Goal: Task Accomplishment & Management: Use online tool/utility

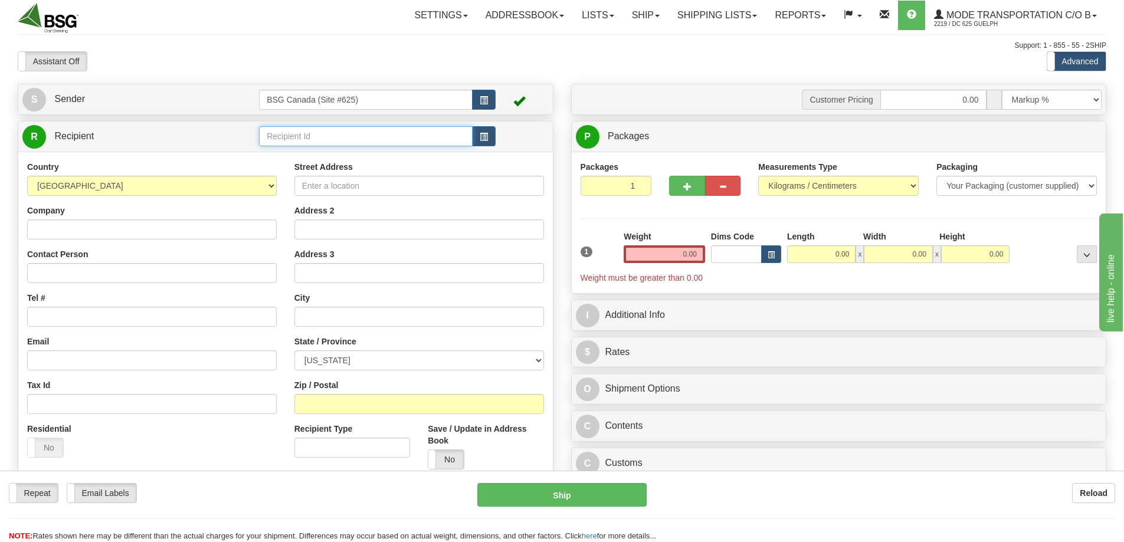
drag, startPoint x: 312, startPoint y: 137, endPoint x: 298, endPoint y: 149, distance: 18.8
click at [312, 138] on input "text" at bounding box center [366, 136] width 214 height 20
click at [298, 149] on div "CAPITAL K DISTILLER INC." at bounding box center [363, 155] width 201 height 12
type input "CAPITAL K DISTILLER INC."
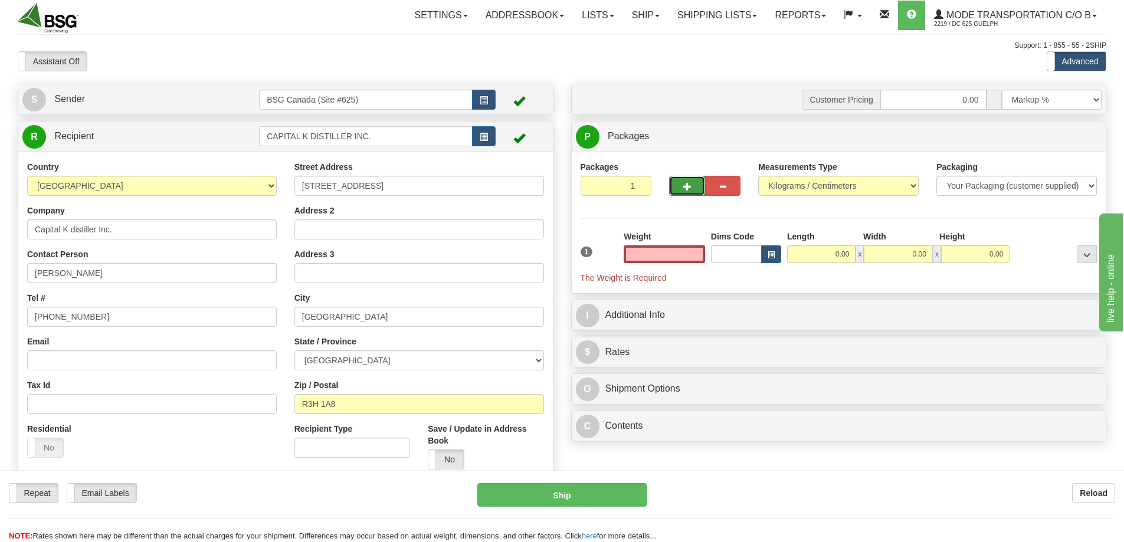
type input "0.00"
click at [689, 187] on span "button" at bounding box center [688, 187] width 8 height 8
type input "2"
click at [1083, 130] on label "Package Level Pack.." at bounding box center [1072, 137] width 60 height 18
radio input "true"
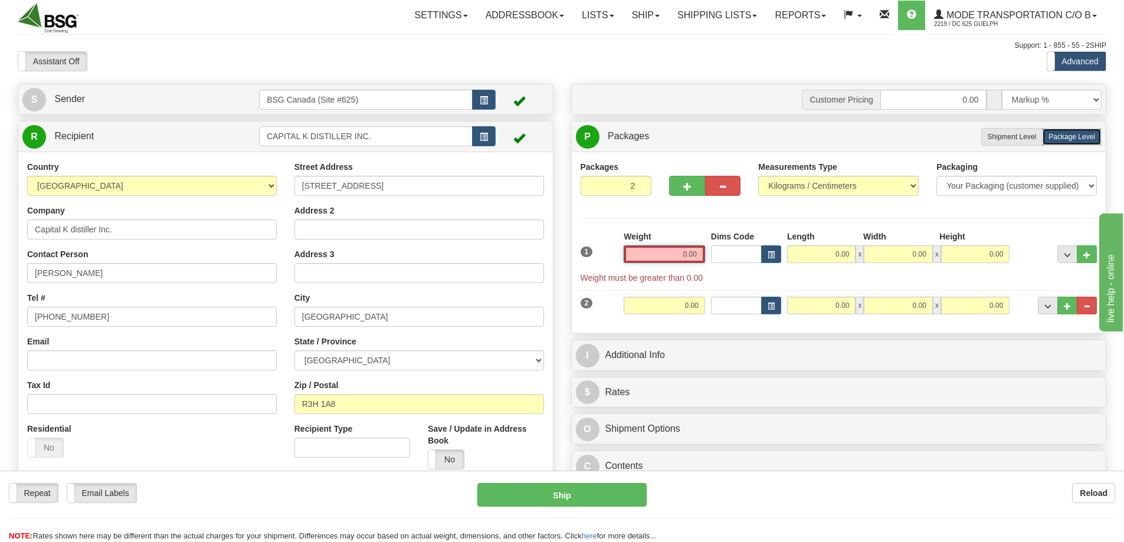
click at [665, 247] on input "0.00" at bounding box center [664, 255] width 81 height 18
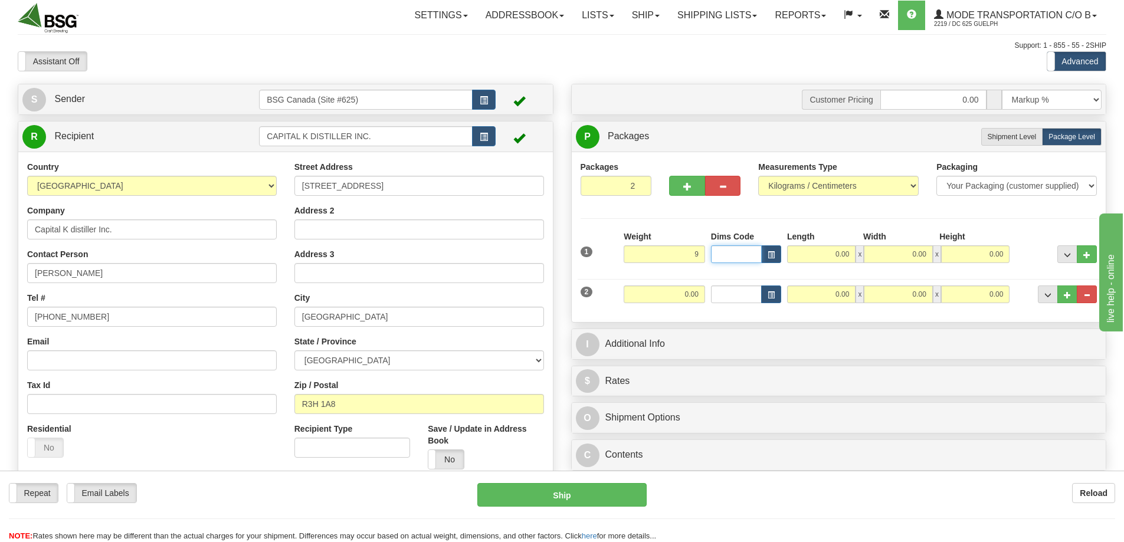
type input "9.00"
type input "25.00"
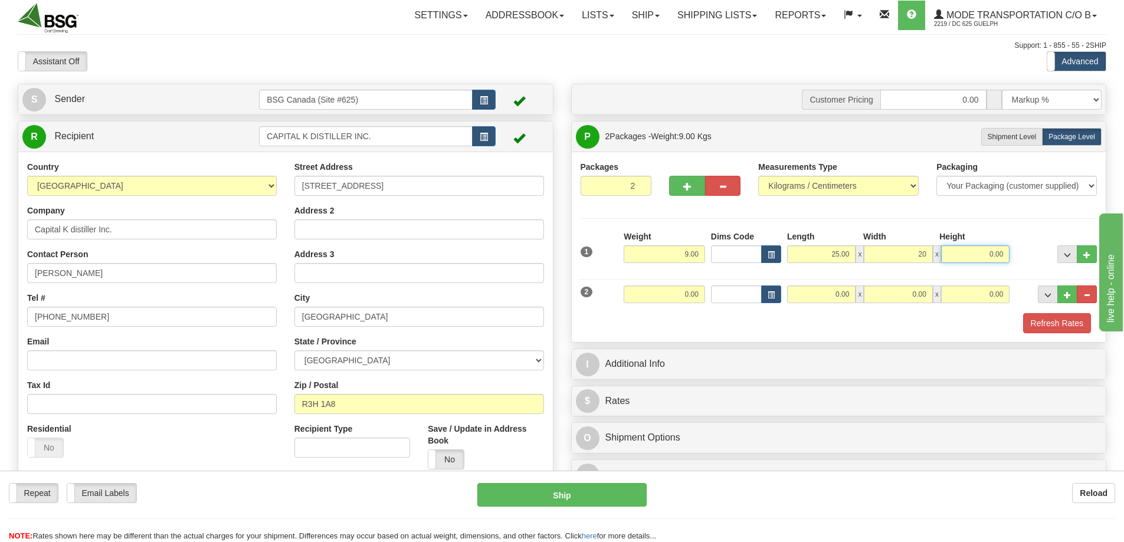
type input "20.00"
click at [689, 293] on input "0.00" at bounding box center [664, 295] width 81 height 18
type input "20.00"
type input "30.00"
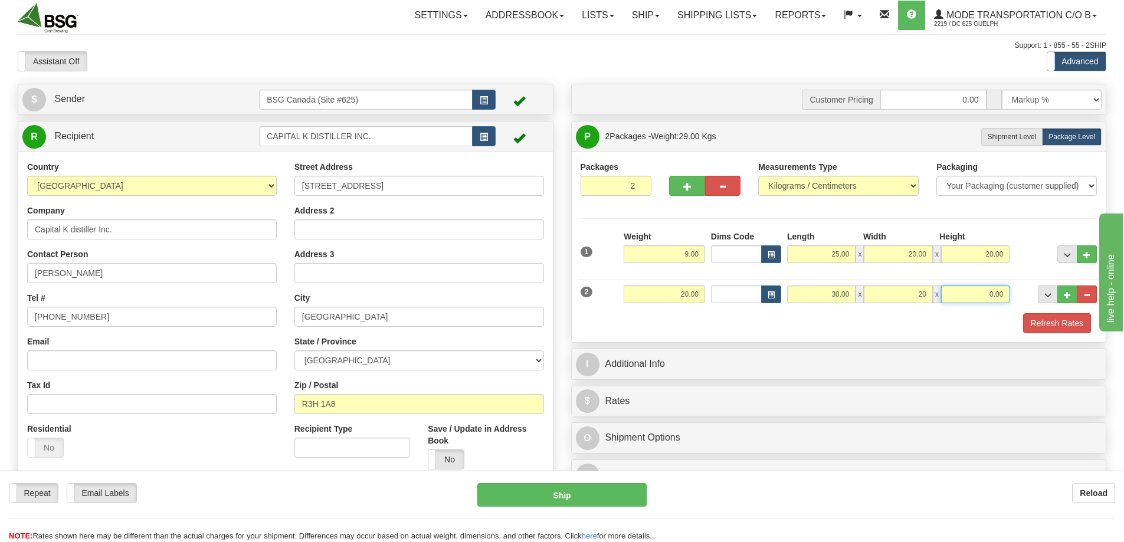
type input "20.00"
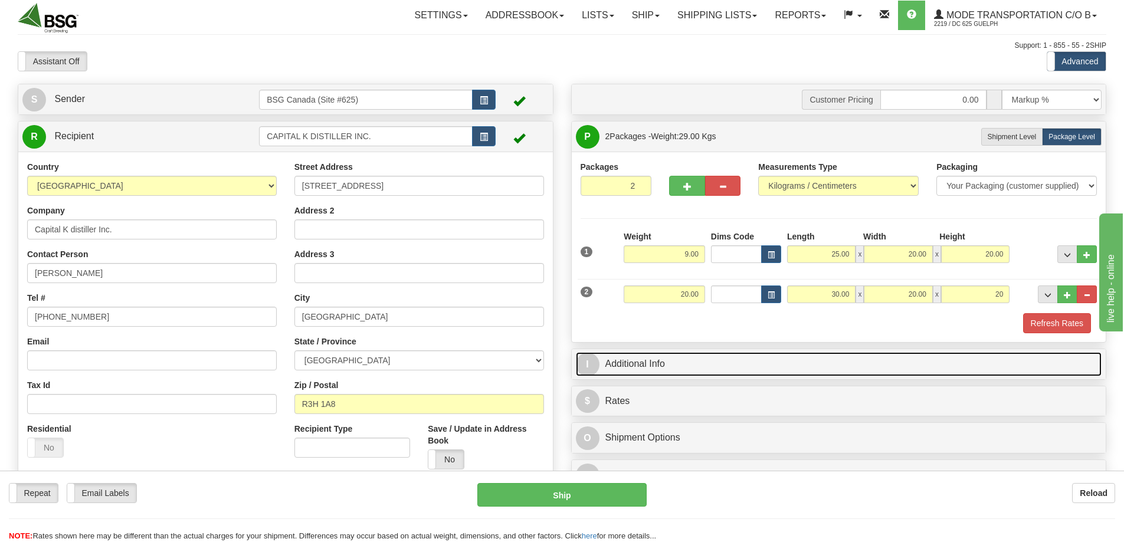
type input "20.00"
click at [701, 358] on link "I Additional Info" at bounding box center [839, 364] width 526 height 24
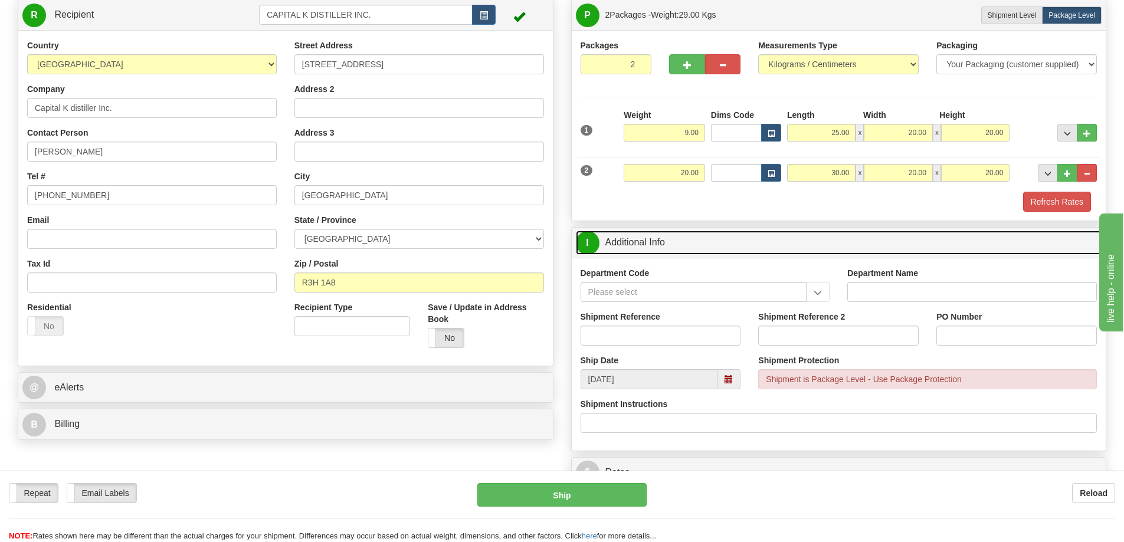
scroll to position [177, 0]
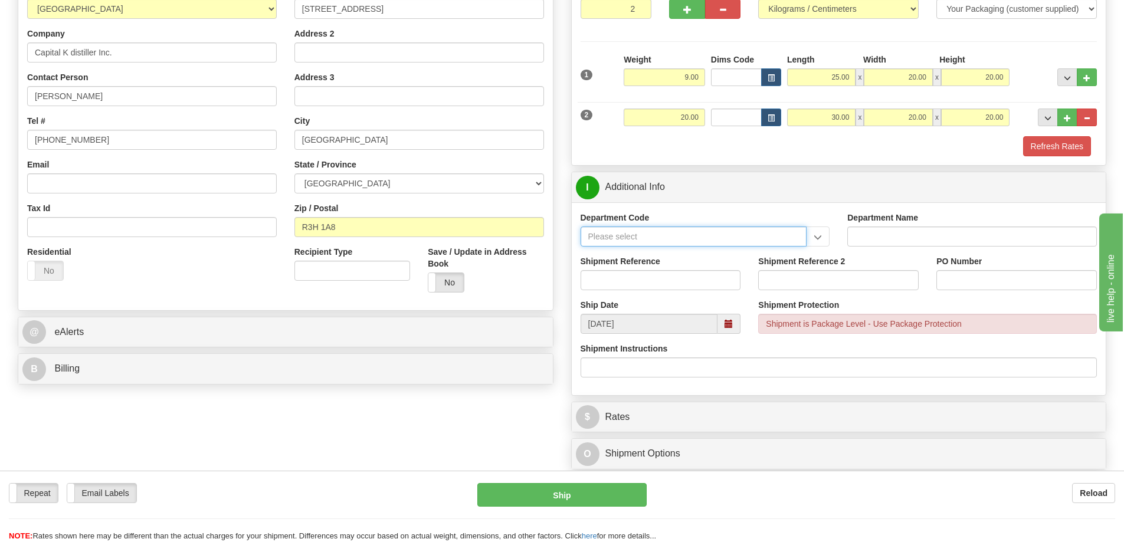
click at [718, 234] on input "Department Code" at bounding box center [694, 237] width 227 height 20
type input "SO170-147584"
click at [1044, 147] on button "Refresh Rates" at bounding box center [1057, 146] width 68 height 20
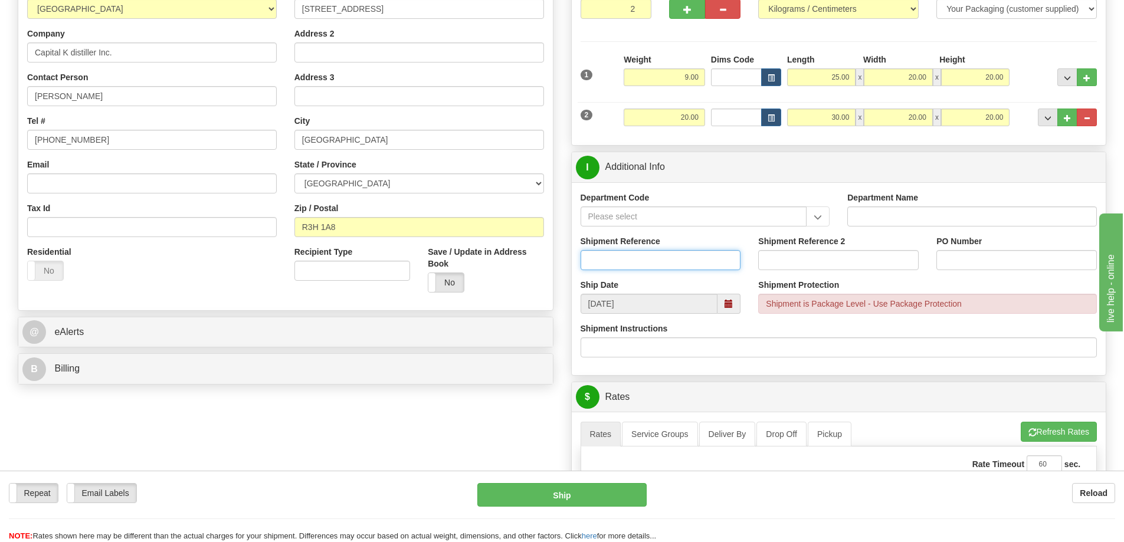
click at [629, 262] on input "Shipment Reference" at bounding box center [661, 260] width 161 height 20
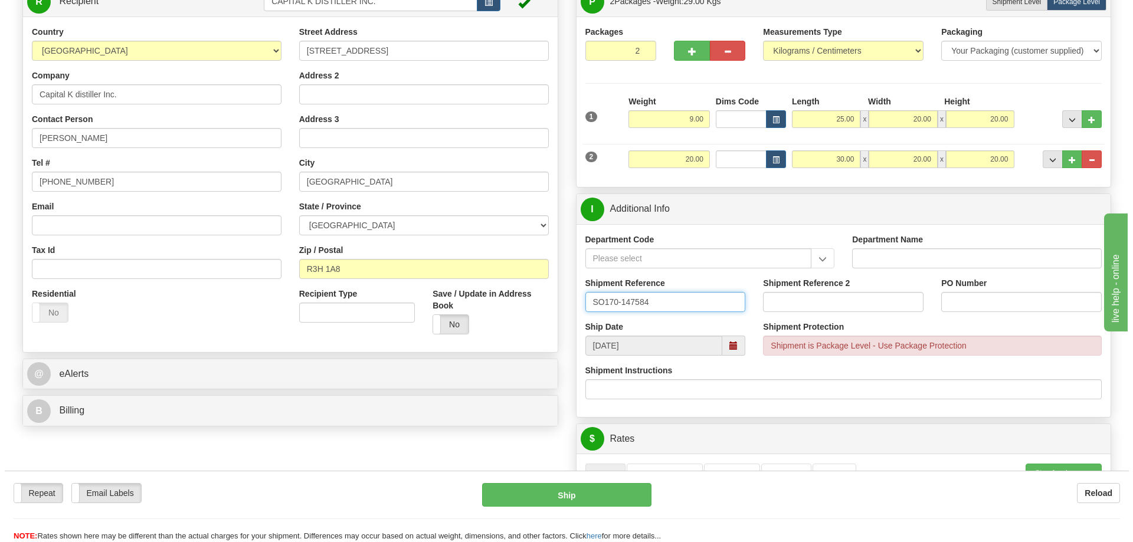
scroll to position [59, 0]
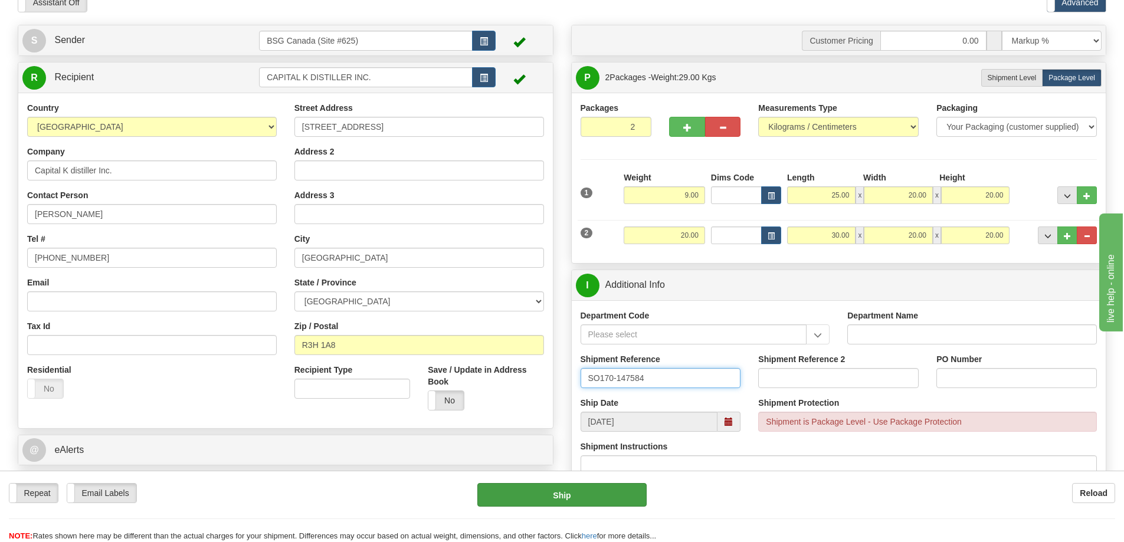
type input "SO170-147584"
click at [550, 495] on button "Ship" at bounding box center [562, 495] width 169 height 24
type input "260"
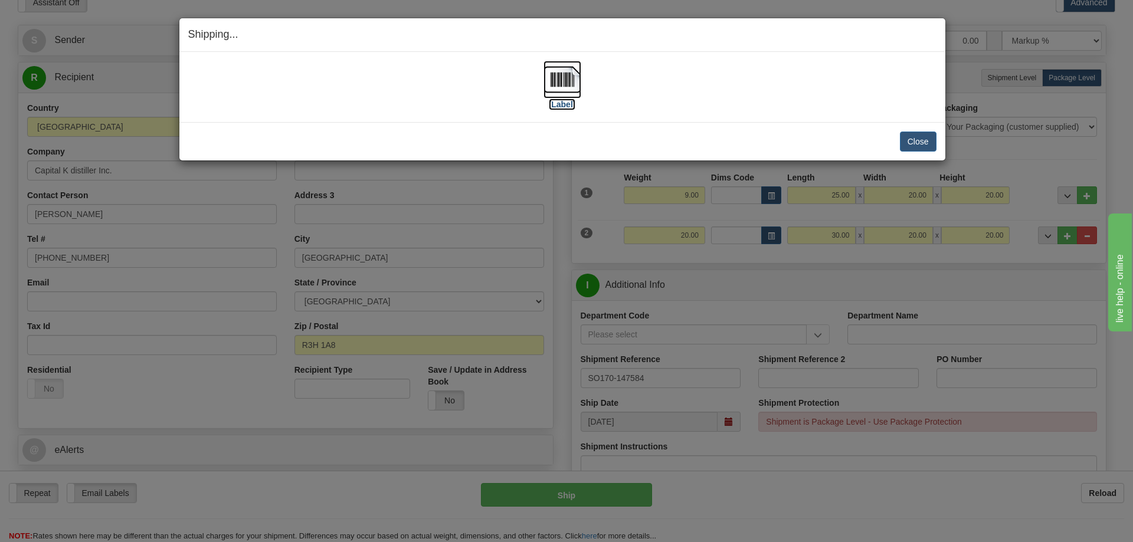
click at [556, 76] on img at bounding box center [563, 80] width 38 height 38
click at [911, 138] on button "Close" at bounding box center [918, 142] width 37 height 20
